Goal: Information Seeking & Learning: Learn about a topic

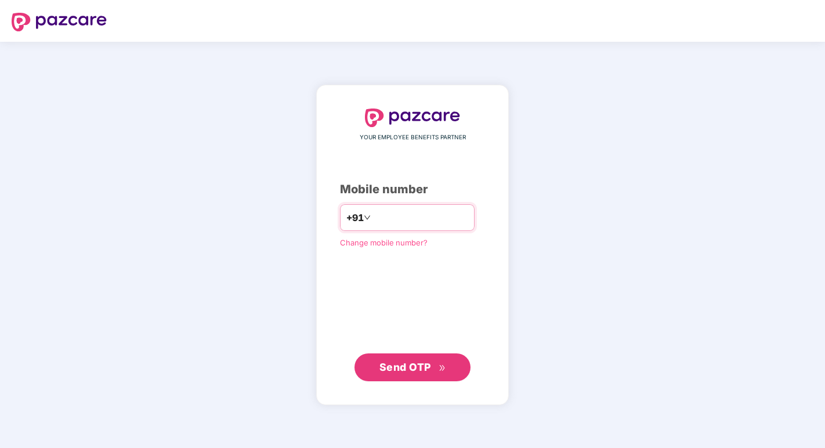
type input "**********"
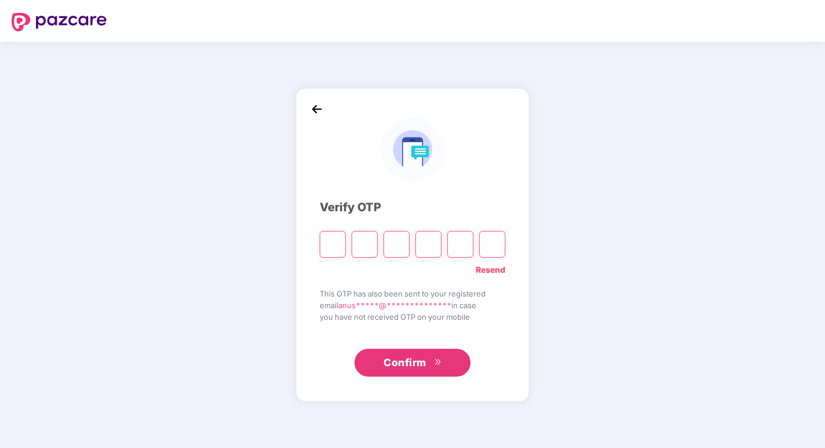
type input "*"
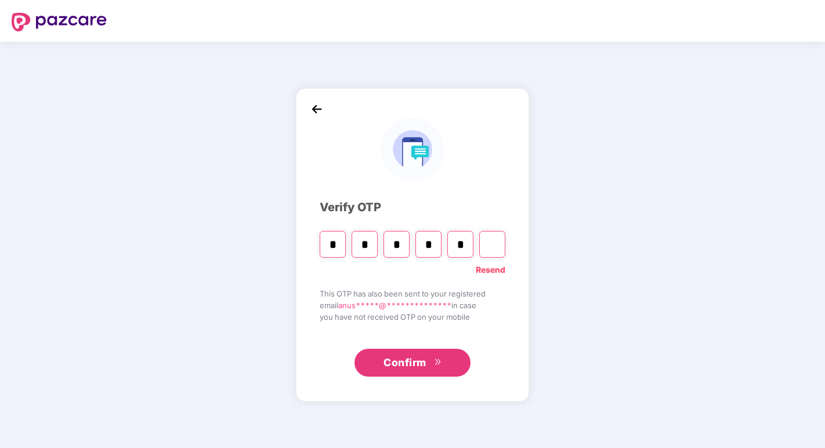
type input "*"
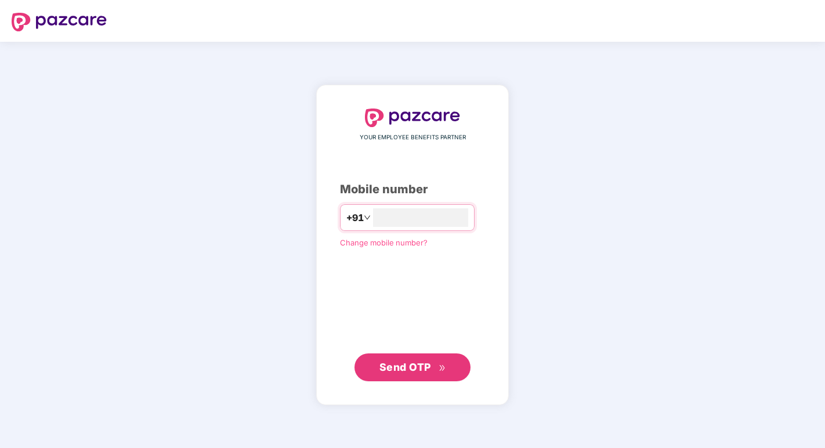
type input "**********"
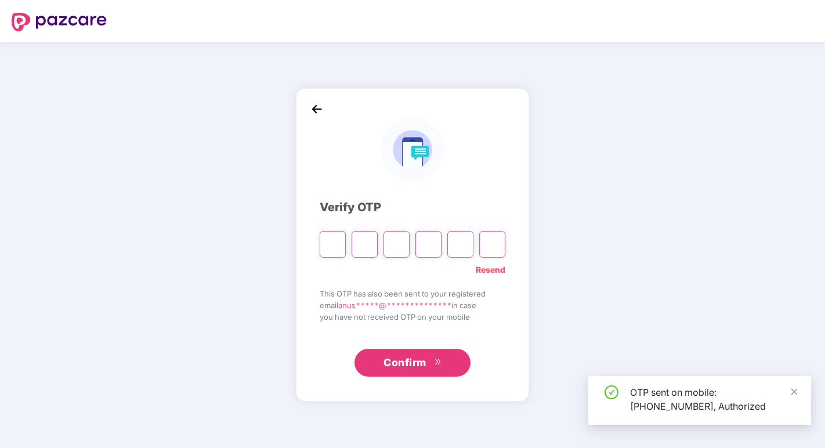
type input "*"
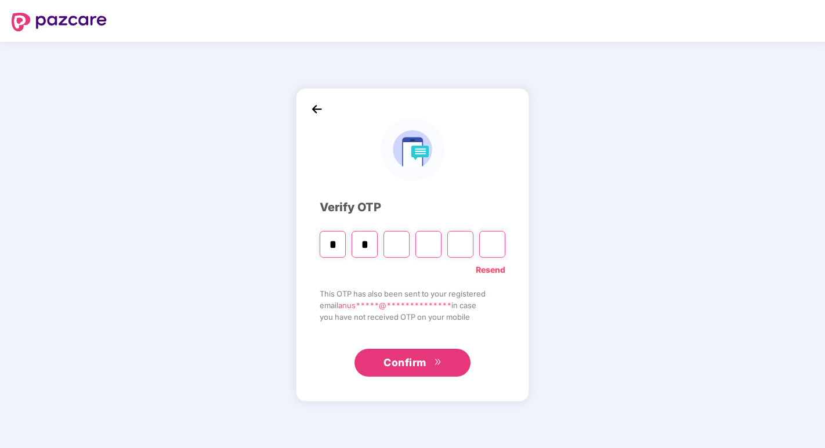
type input "*"
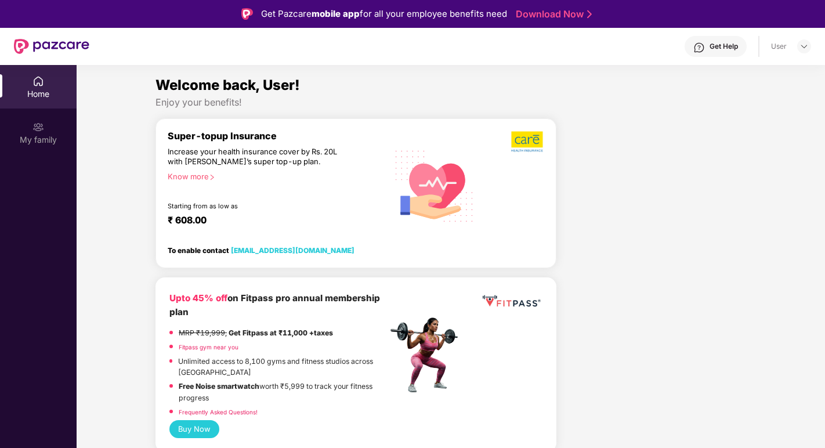
click at [205, 175] on div "Know more" at bounding box center [274, 176] width 213 height 8
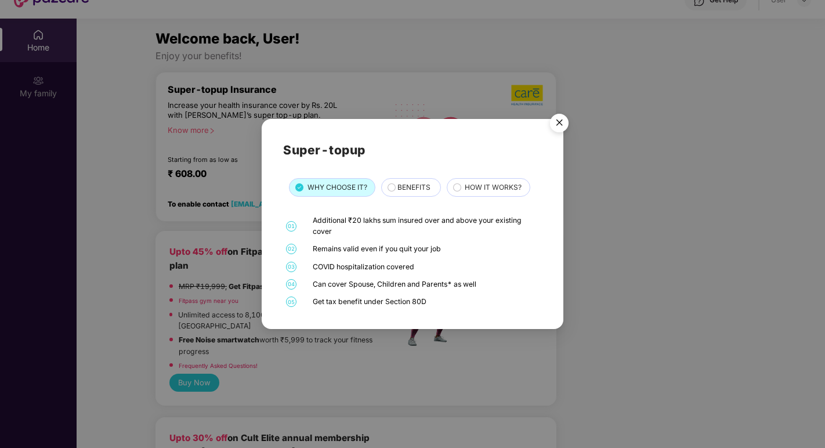
scroll to position [50, 0]
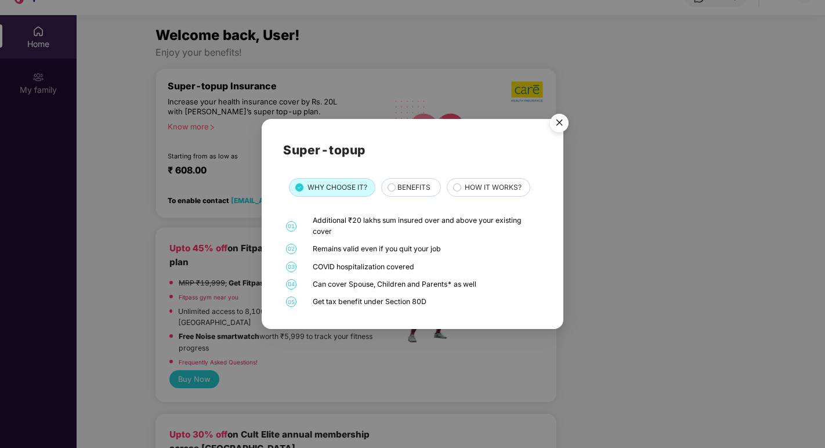
click at [406, 189] on span "BENEFITS" at bounding box center [414, 187] width 33 height 11
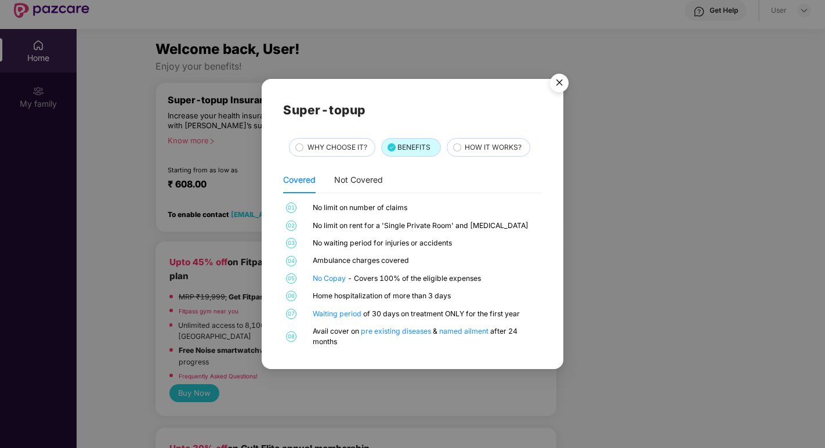
scroll to position [33, 0]
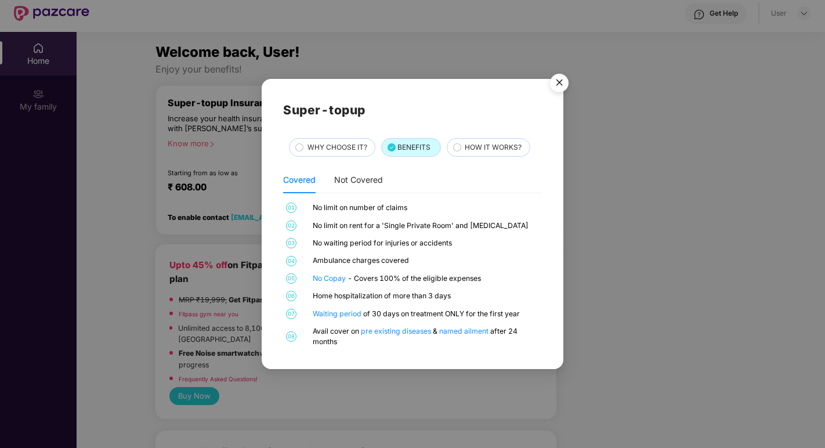
click at [557, 82] on img "Close" at bounding box center [559, 84] width 33 height 33
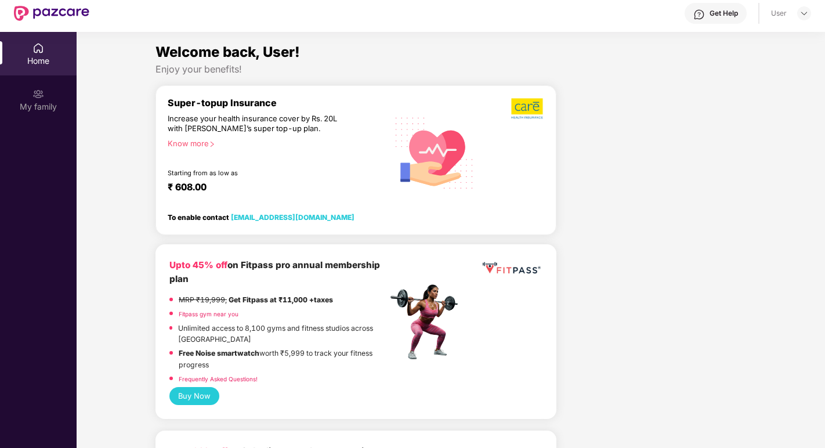
click at [205, 145] on div "Know more" at bounding box center [274, 143] width 213 height 8
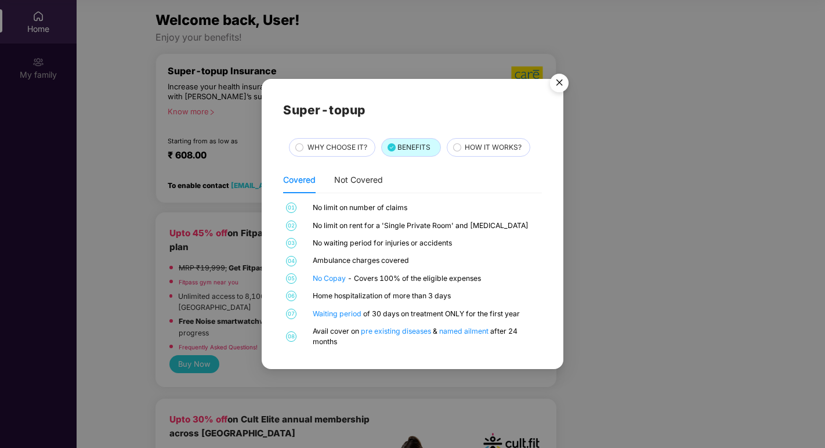
scroll to position [46, 0]
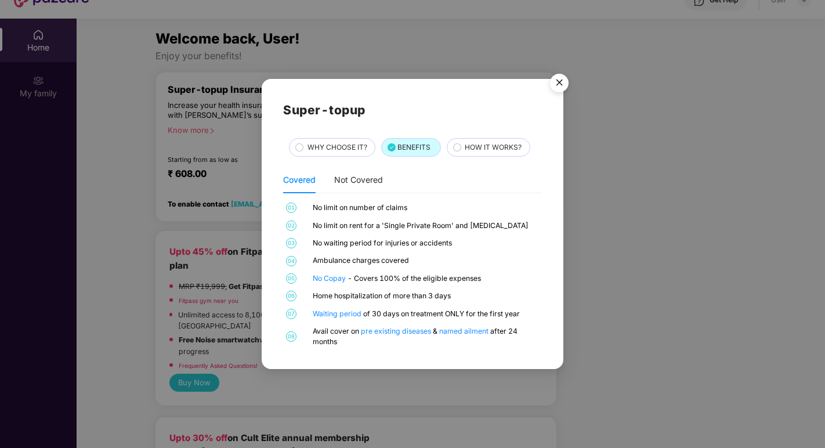
click at [499, 145] on span "HOW IT WORKS?" at bounding box center [493, 147] width 57 height 11
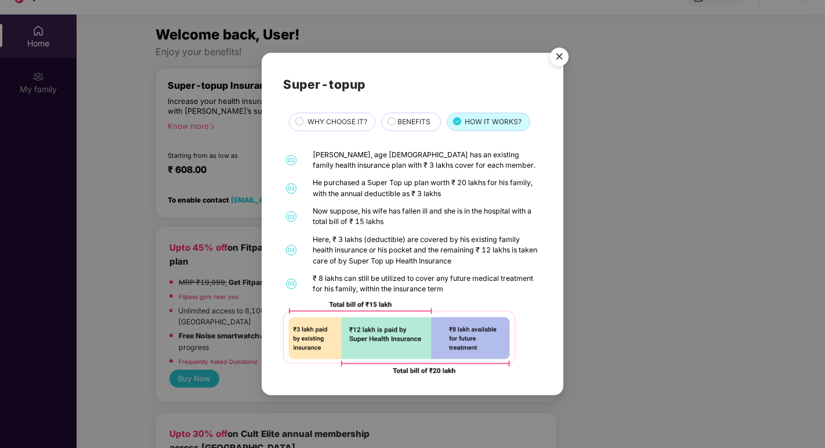
scroll to position [48, 0]
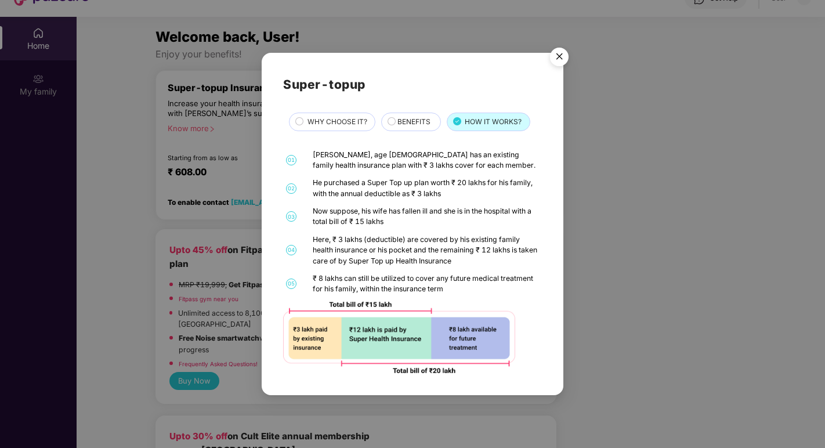
click at [561, 56] on img "Close" at bounding box center [559, 58] width 33 height 33
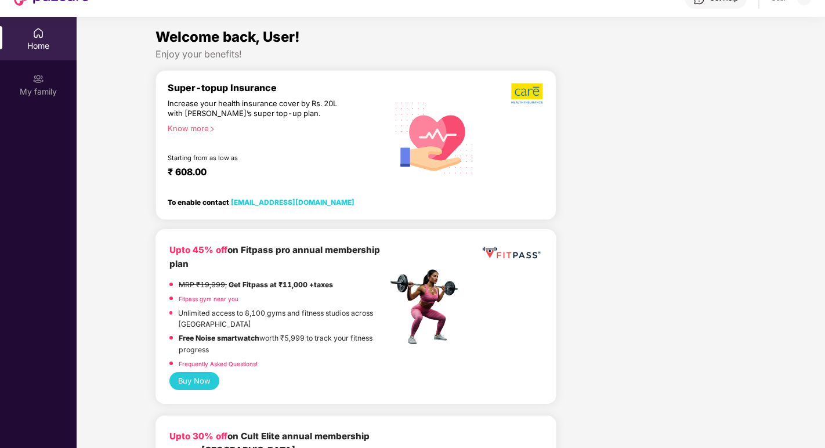
scroll to position [0, 0]
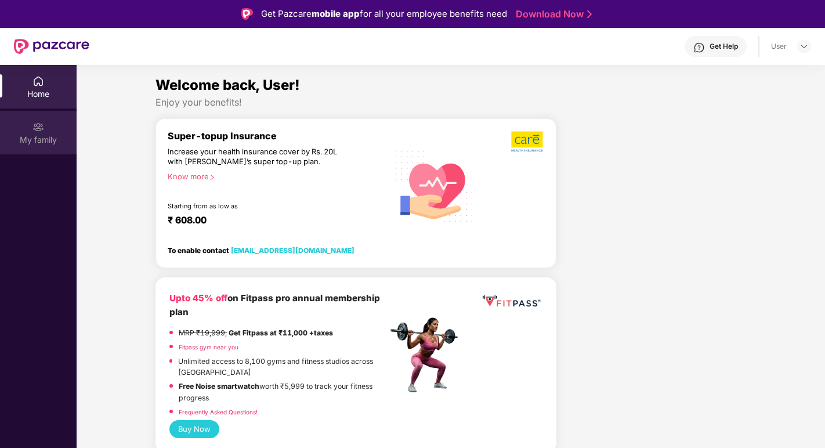
click at [48, 124] on div "My family" at bounding box center [38, 133] width 77 height 44
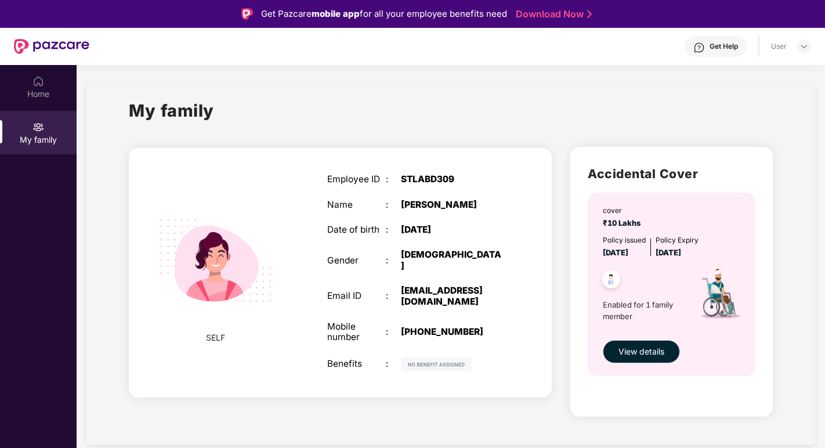
click at [439, 15] on div "Get Pazcare mobile app for all your employee benefits need" at bounding box center [384, 14] width 246 height 14
click at [804, 46] on img at bounding box center [804, 46] width 9 height 9
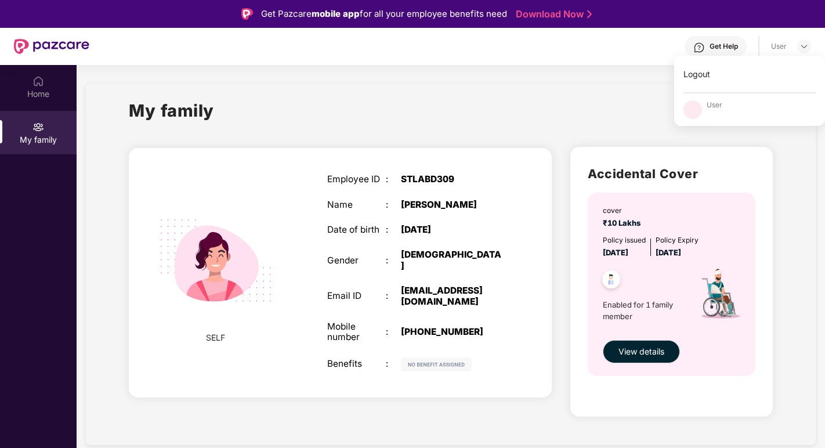
click at [571, 103] on div "My family" at bounding box center [451, 118] width 644 height 40
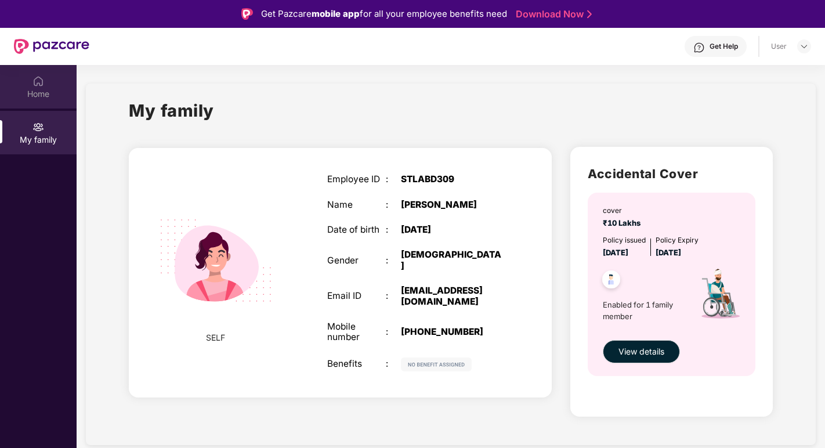
click at [36, 86] on img at bounding box center [39, 81] width 12 height 12
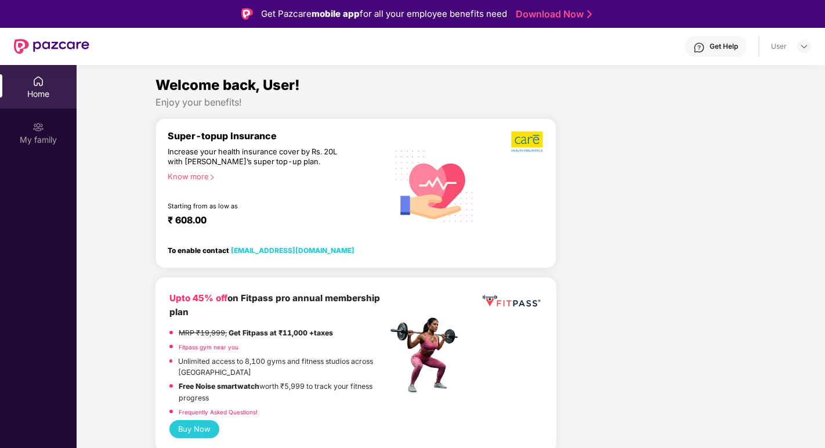
click at [205, 179] on div "Know more" at bounding box center [274, 176] width 213 height 8
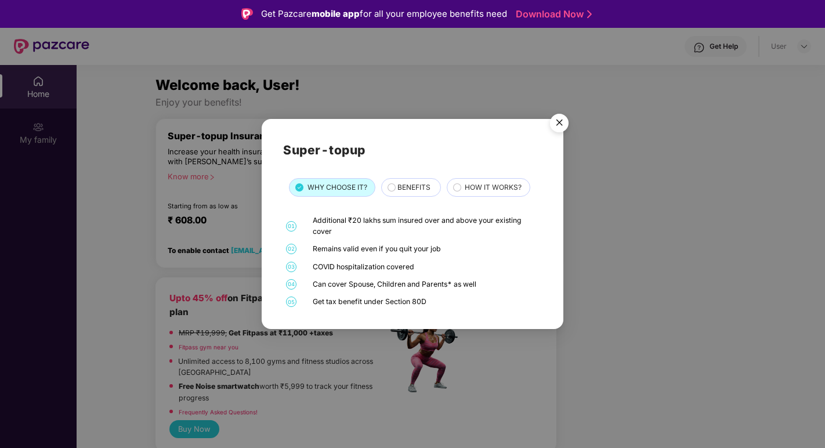
click at [415, 190] on span "BENEFITS" at bounding box center [414, 187] width 33 height 11
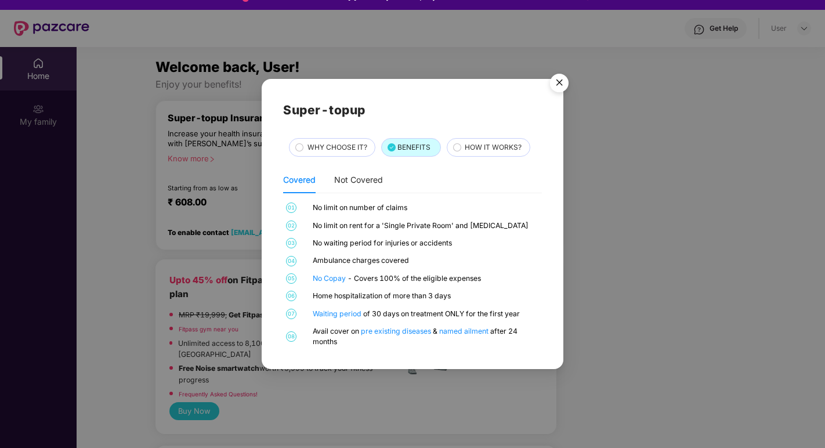
scroll to position [14, 0]
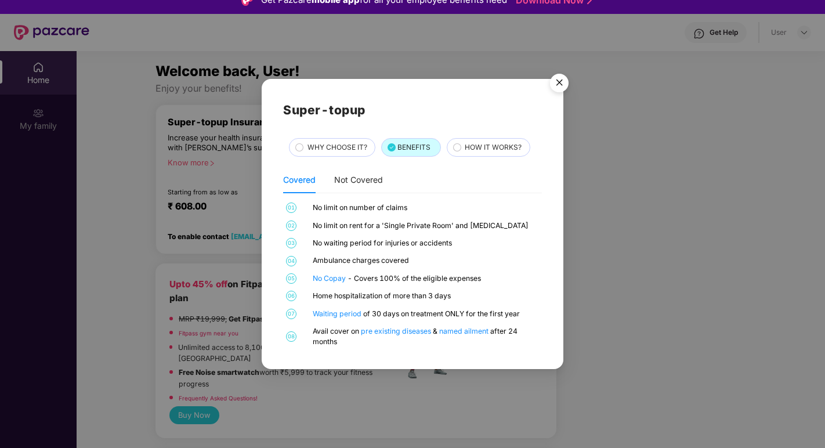
click at [321, 146] on span "WHY CHOOSE IT?" at bounding box center [338, 147] width 60 height 11
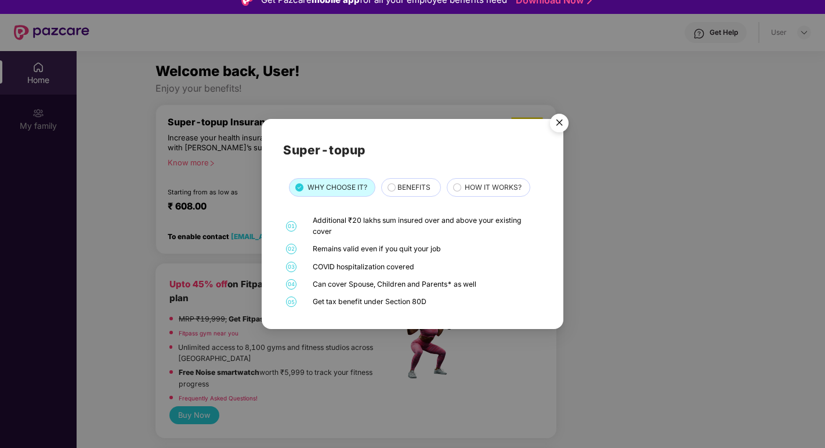
click at [482, 187] on span "HOW IT WORKS?" at bounding box center [493, 187] width 57 height 11
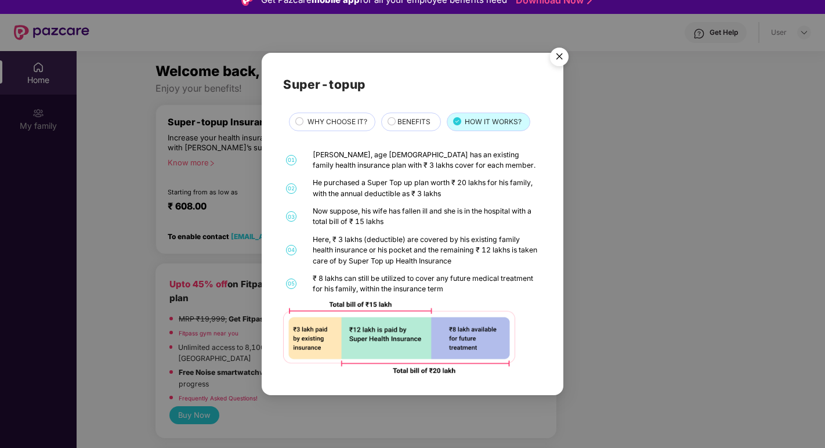
click at [400, 119] on span "BENEFITS" at bounding box center [414, 122] width 33 height 11
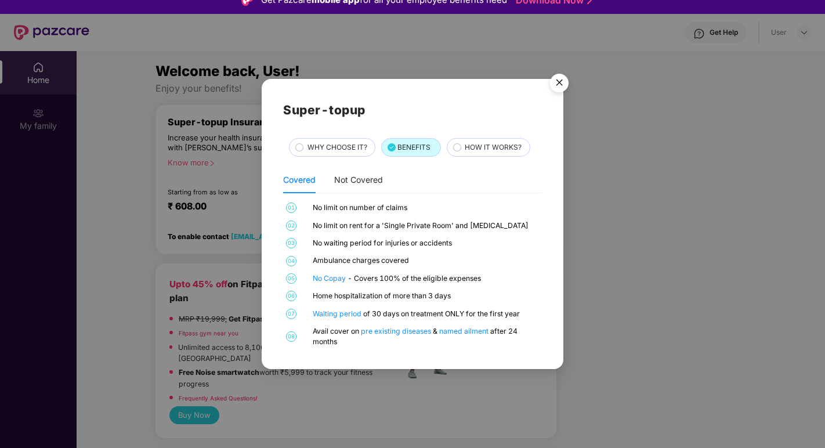
scroll to position [20, 0]
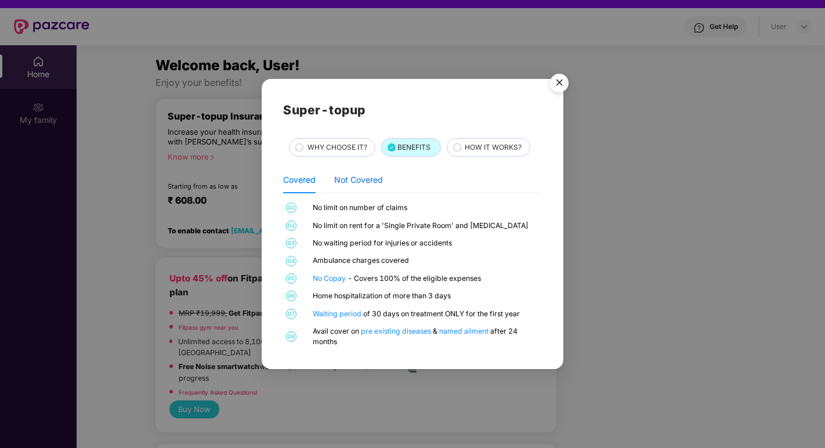
click at [365, 178] on div "Not Covered" at bounding box center [358, 180] width 49 height 13
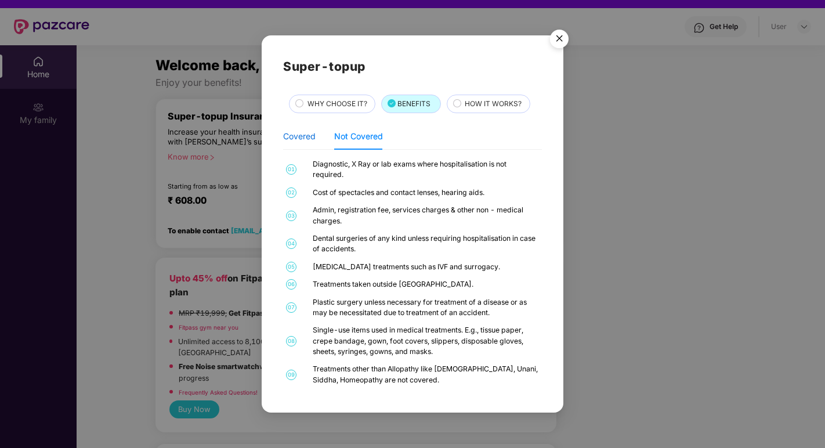
click at [302, 140] on div "Covered" at bounding box center [299, 136] width 33 height 13
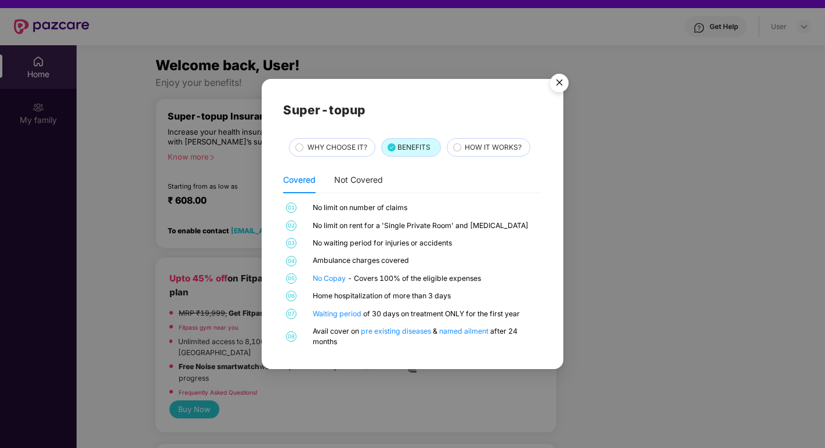
click at [340, 147] on span "WHY CHOOSE IT?" at bounding box center [338, 147] width 60 height 11
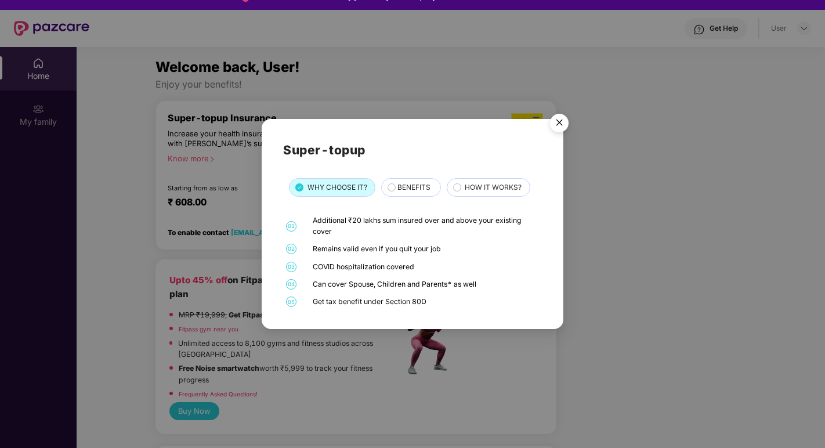
scroll to position [17, 0]
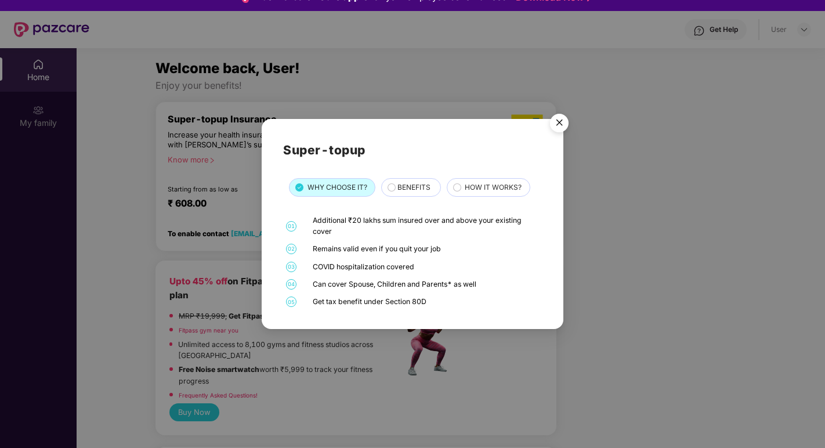
click at [557, 125] on img "Close" at bounding box center [559, 125] width 33 height 33
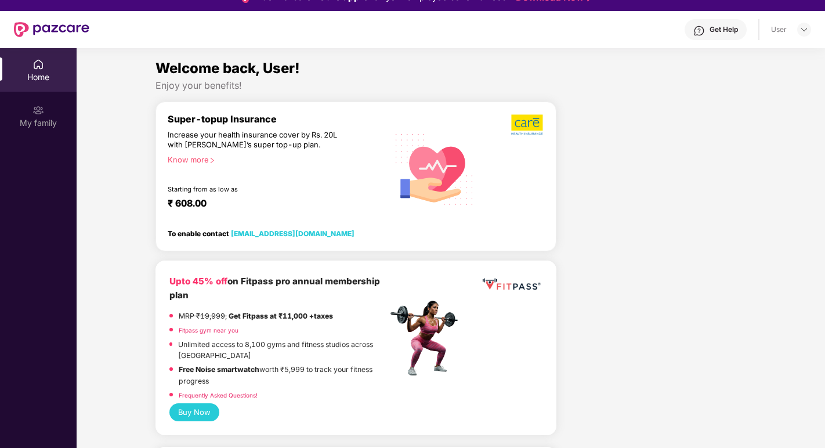
click at [197, 159] on div "Know more" at bounding box center [274, 159] width 213 height 8
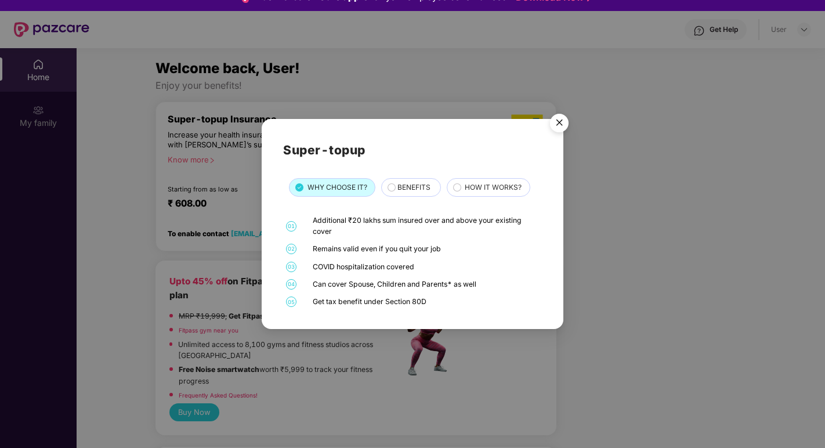
click at [416, 188] on span "BENEFITS" at bounding box center [414, 187] width 33 height 11
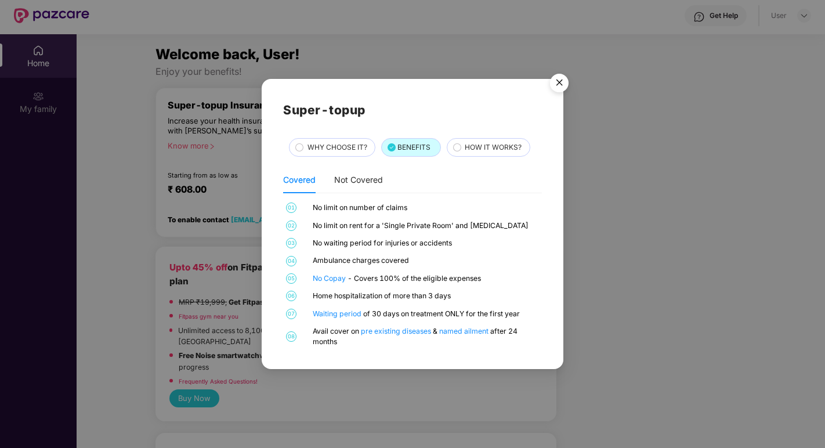
scroll to position [0, 0]
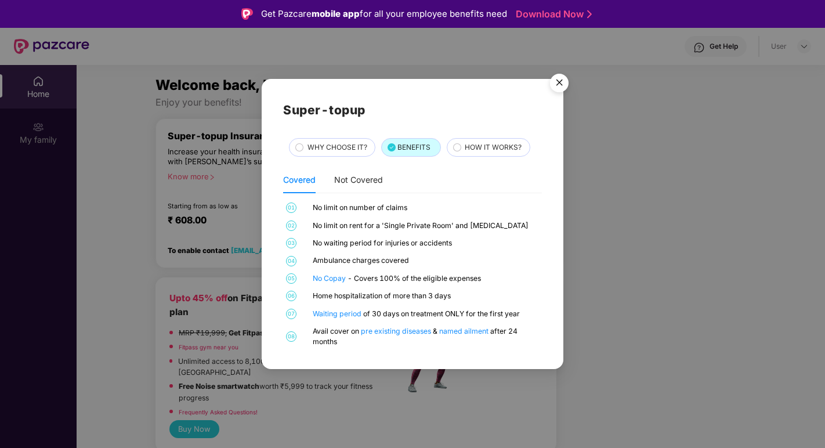
click at [559, 88] on img "Close" at bounding box center [559, 84] width 33 height 33
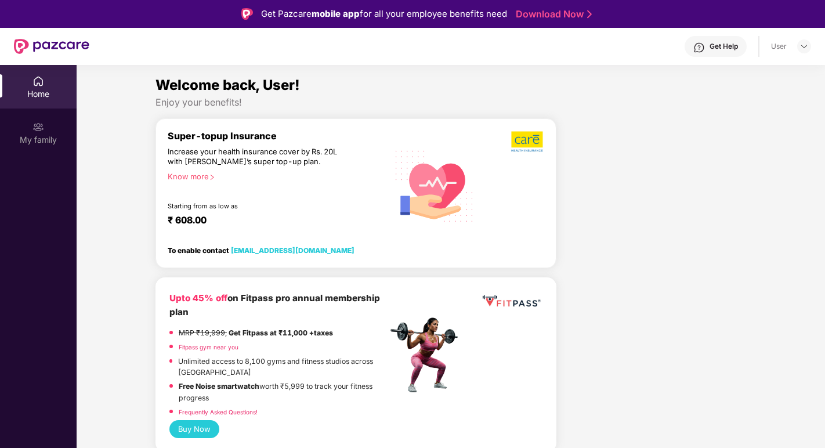
click at [713, 52] on div "Get Help" at bounding box center [716, 46] width 62 height 21
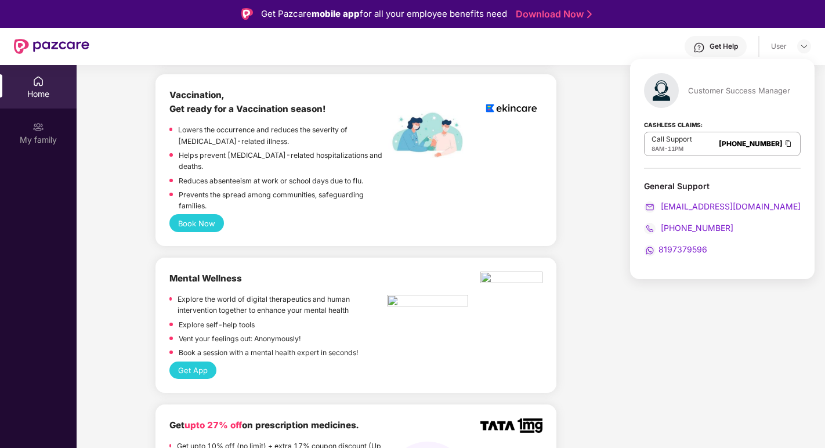
scroll to position [641, 0]
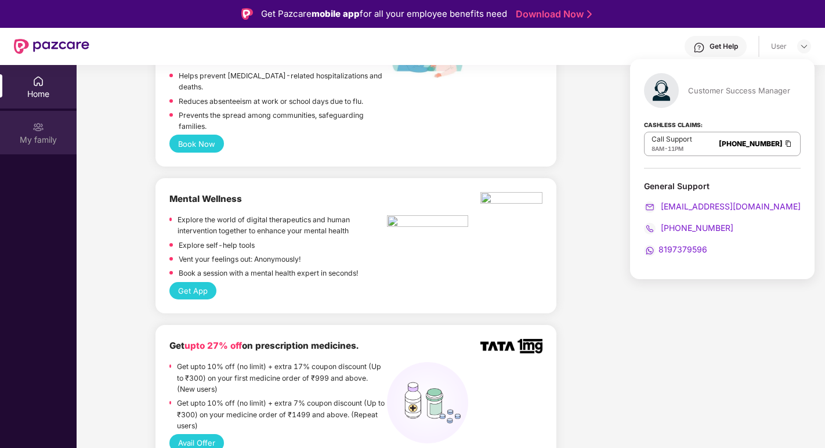
click at [41, 130] on img at bounding box center [39, 127] width 12 height 12
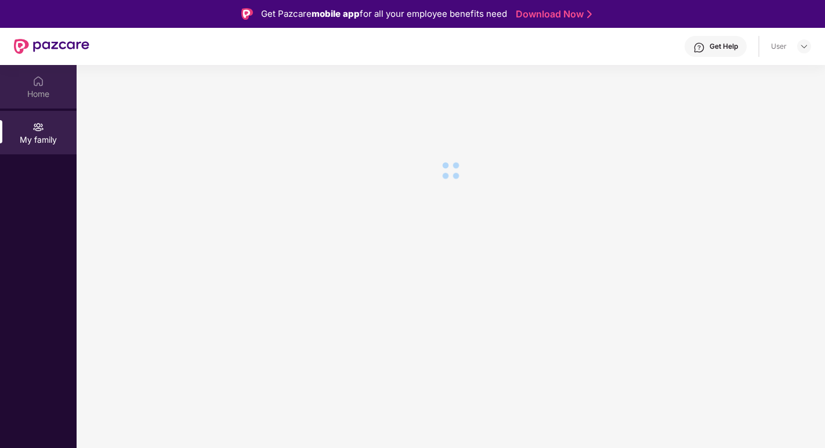
click at [34, 94] on div "Home" at bounding box center [38, 94] width 77 height 12
